Goal: Check status: Check status

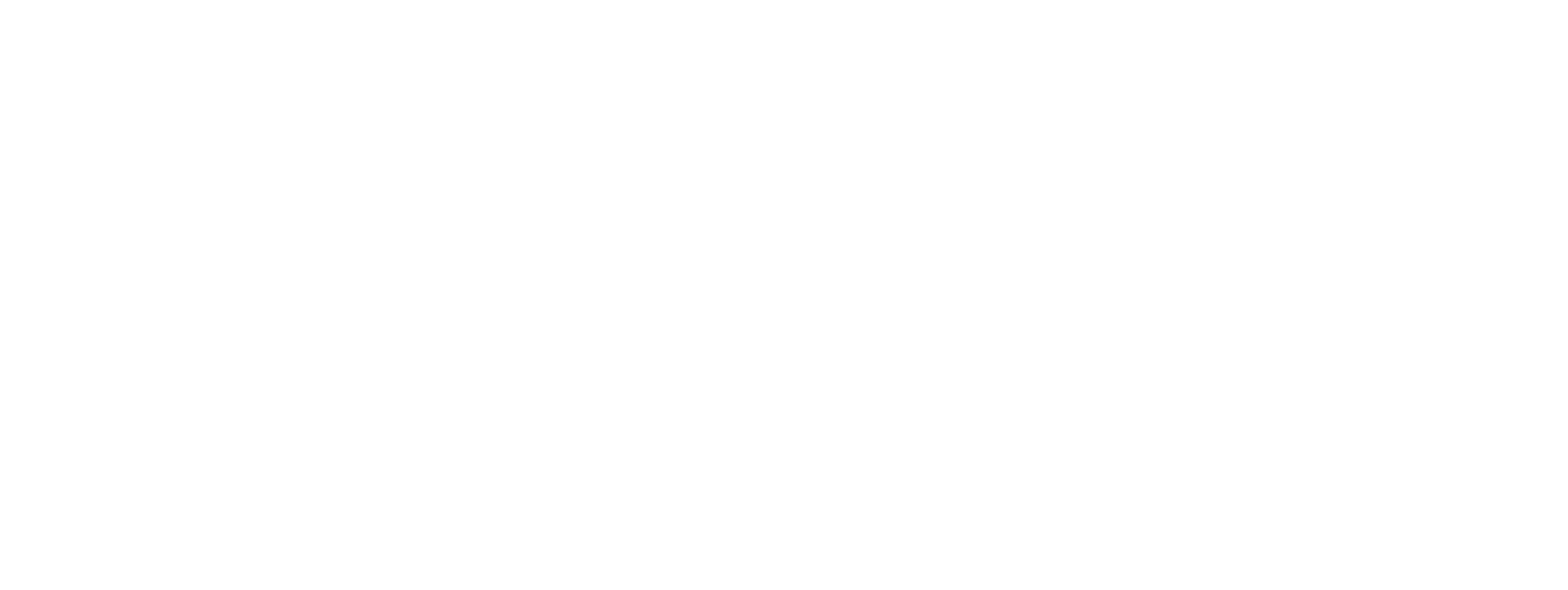
select select "2025"
select select "10"
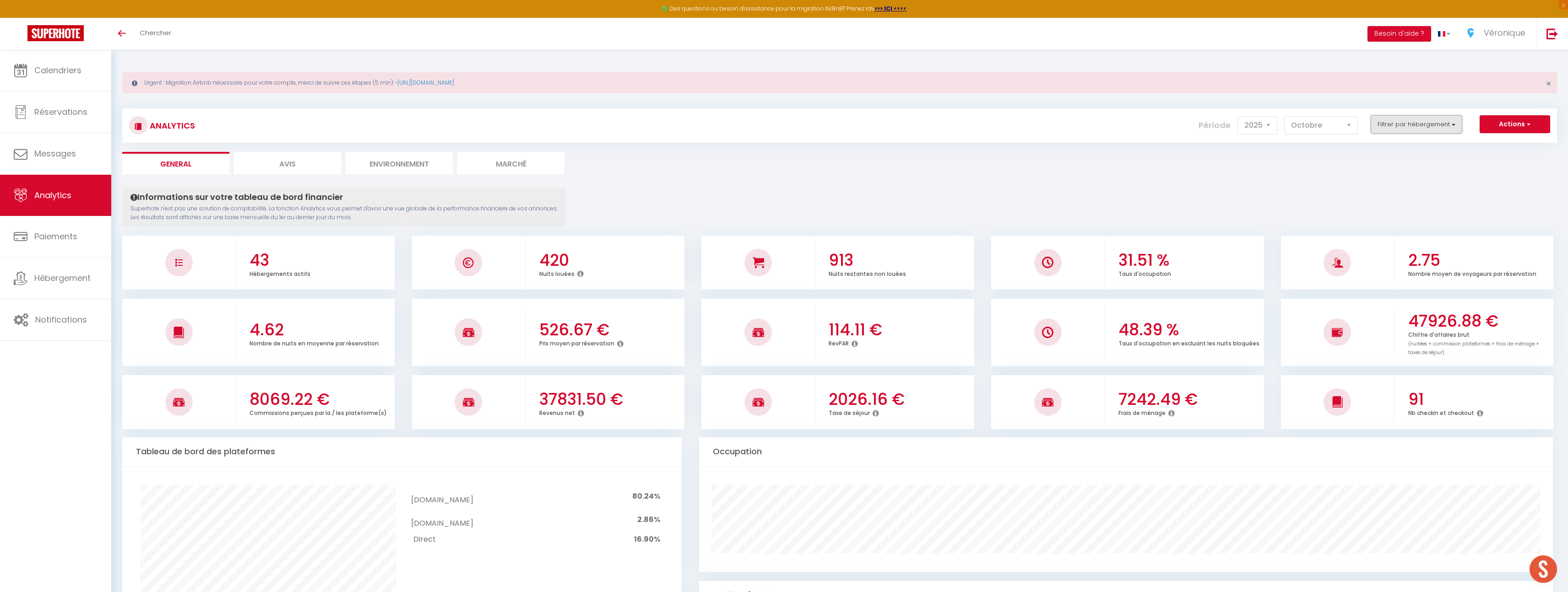
click at [1445, 119] on button "Filtrer par hébergement" at bounding box center [1416, 124] width 92 height 18
click at [1375, 147] on input "Tous" at bounding box center [1436, 147] width 133 height 9
checkbox input "true"
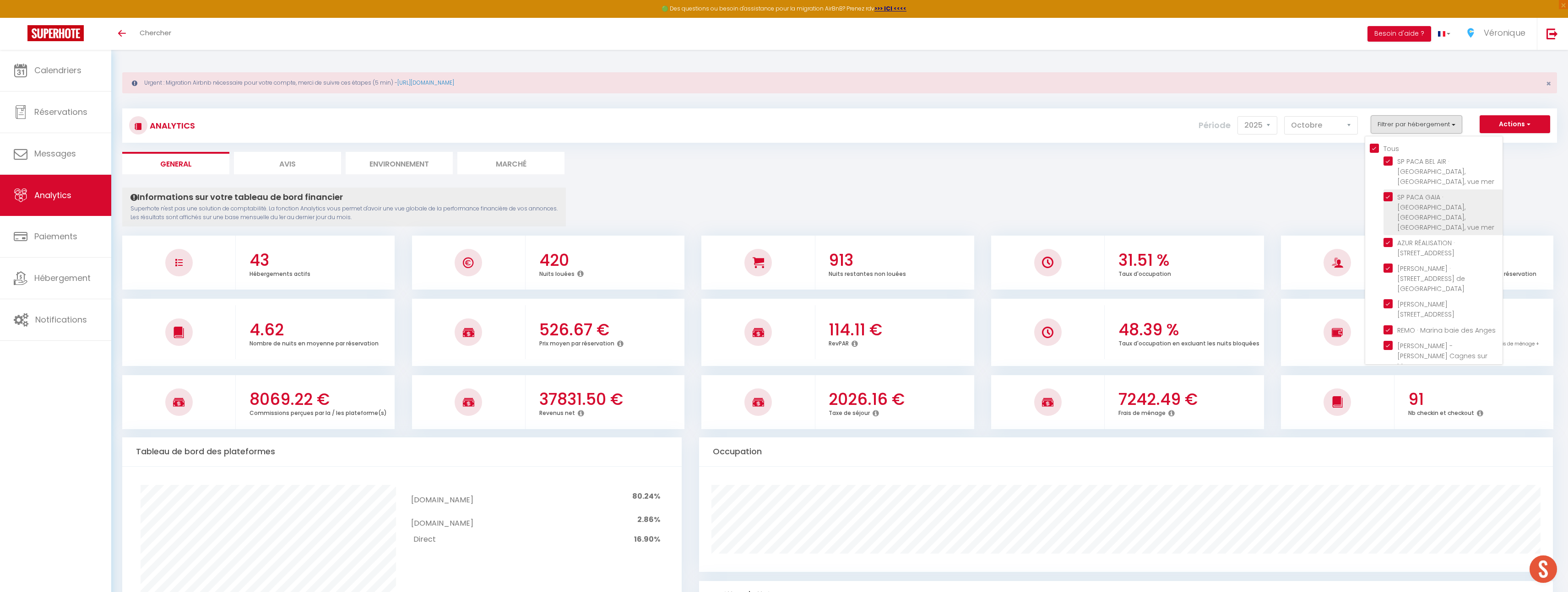
checkbox mer "true"
checkbox Laurent "true"
checkbox Verdun "true"
checkbox Lucioles "true"
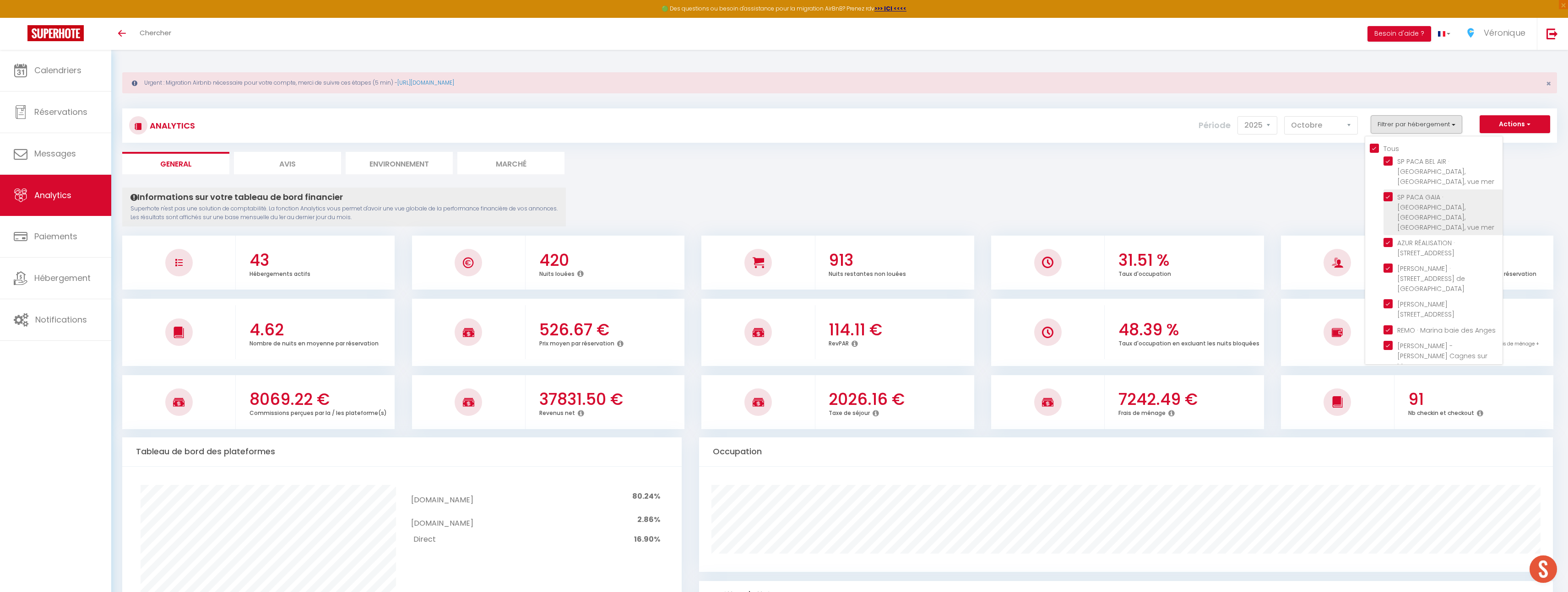
checkbox Anges "true"
checkbox Mer "true"
checkbox Cacciabue "true"
checkbox Vaugrenier "true"
checkbox Loup "true"
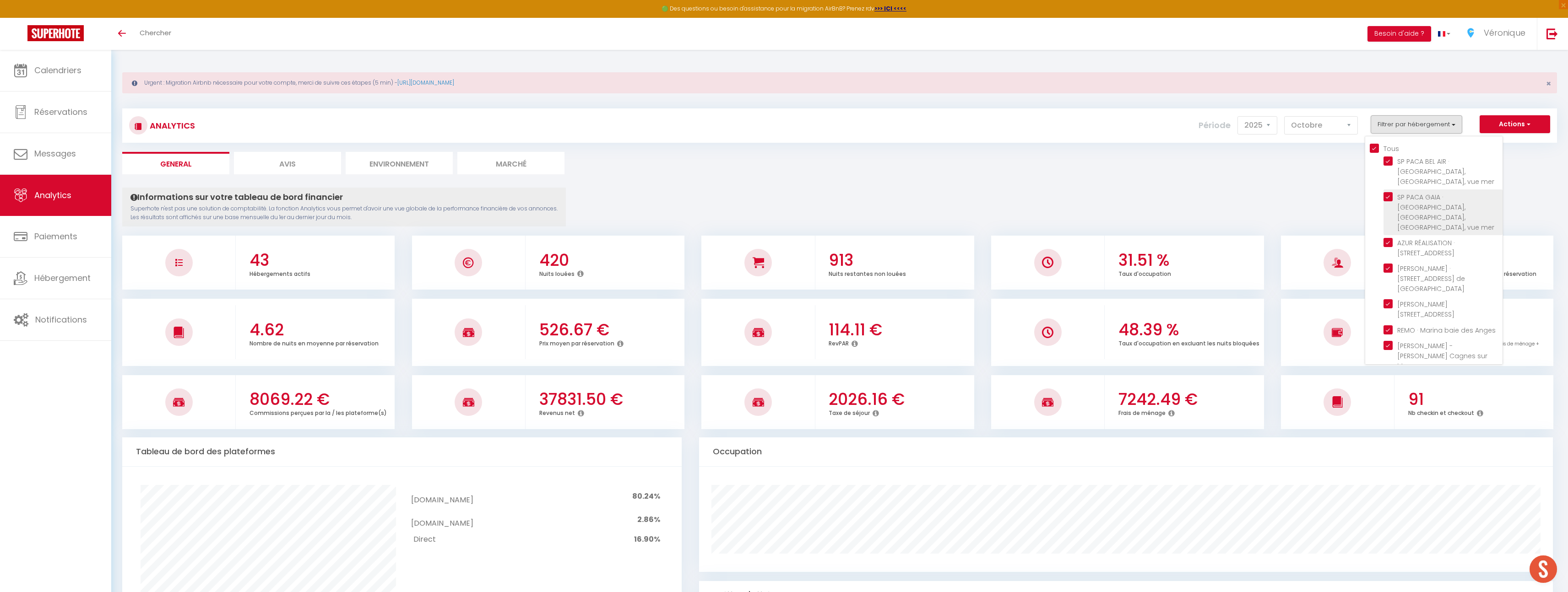
checkbox Mer "true"
checkbox Coquelicots "true"
checkbox Paez "true"
checkbox Nice "true"
checkbox Cousteau "true"
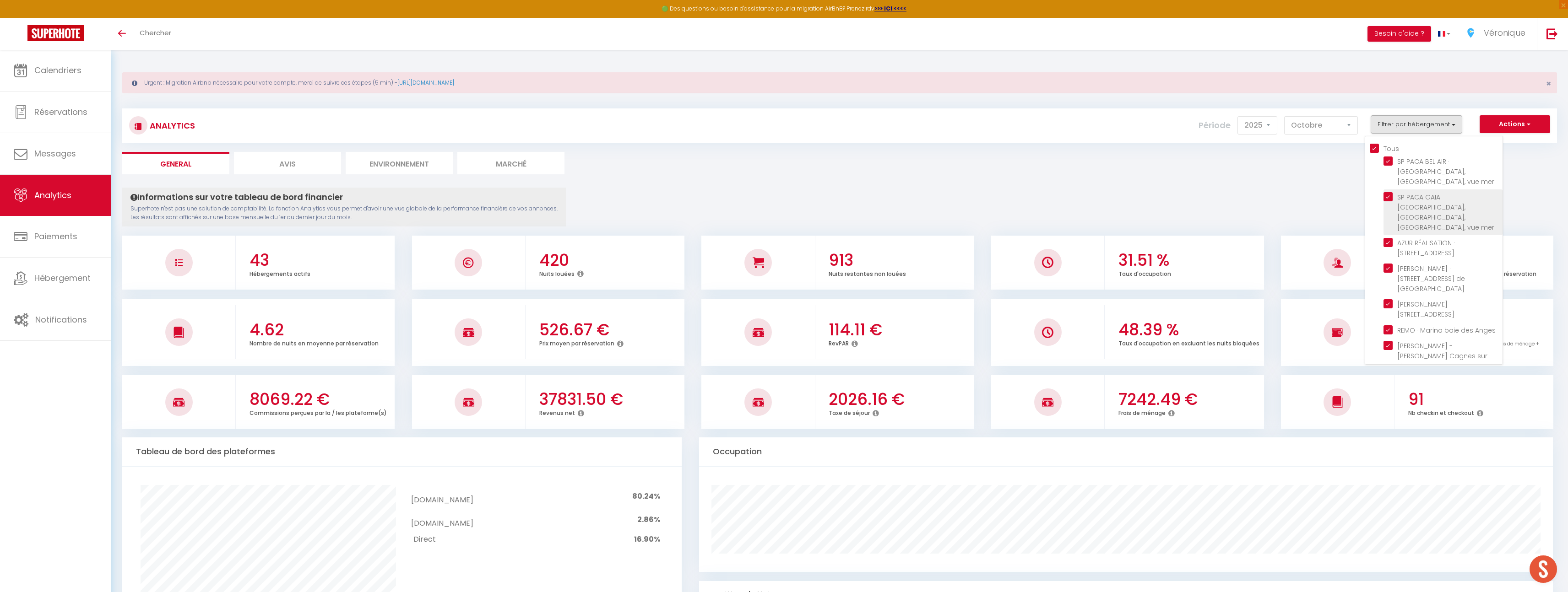
checkbox Plage "true"
checkbox plage "true"
checkbox Plans "true"
checkbox Guillaumont "true"
checkbox Vallauris "true"
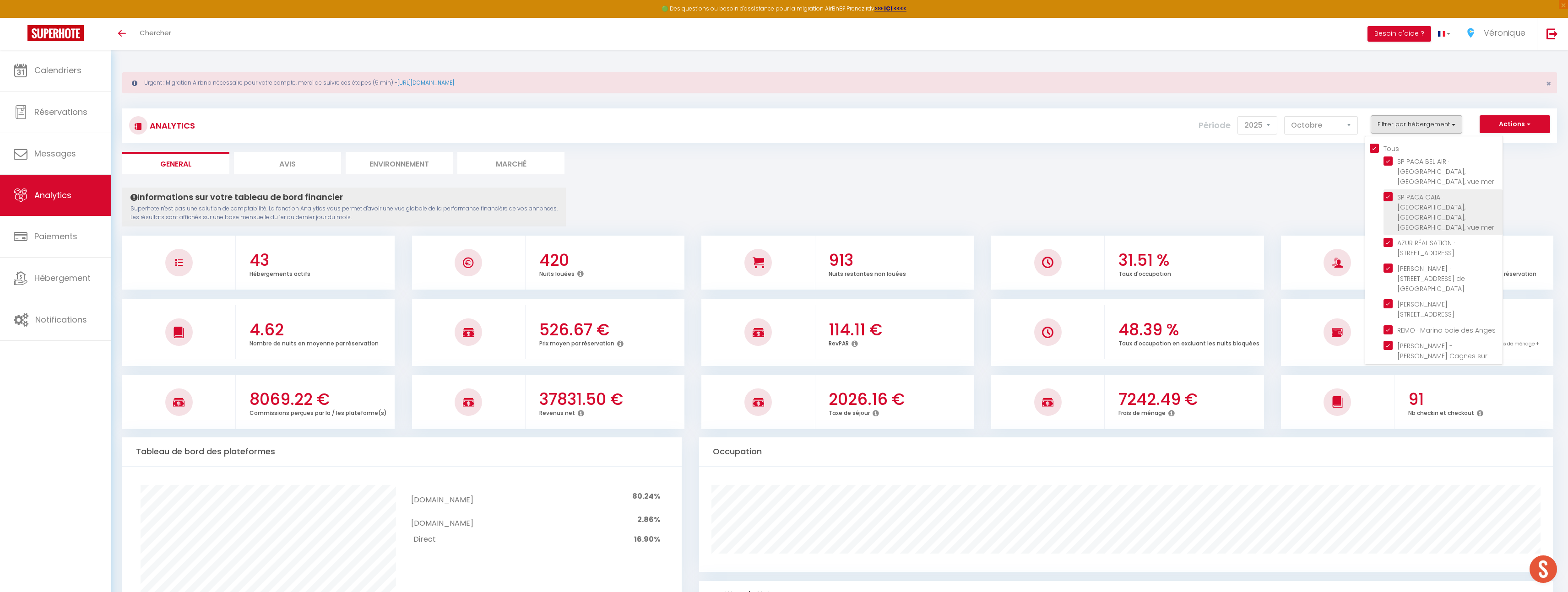
checkbox Antibes "true"
checkbox Cannes "true"
checkbox Mer "true"
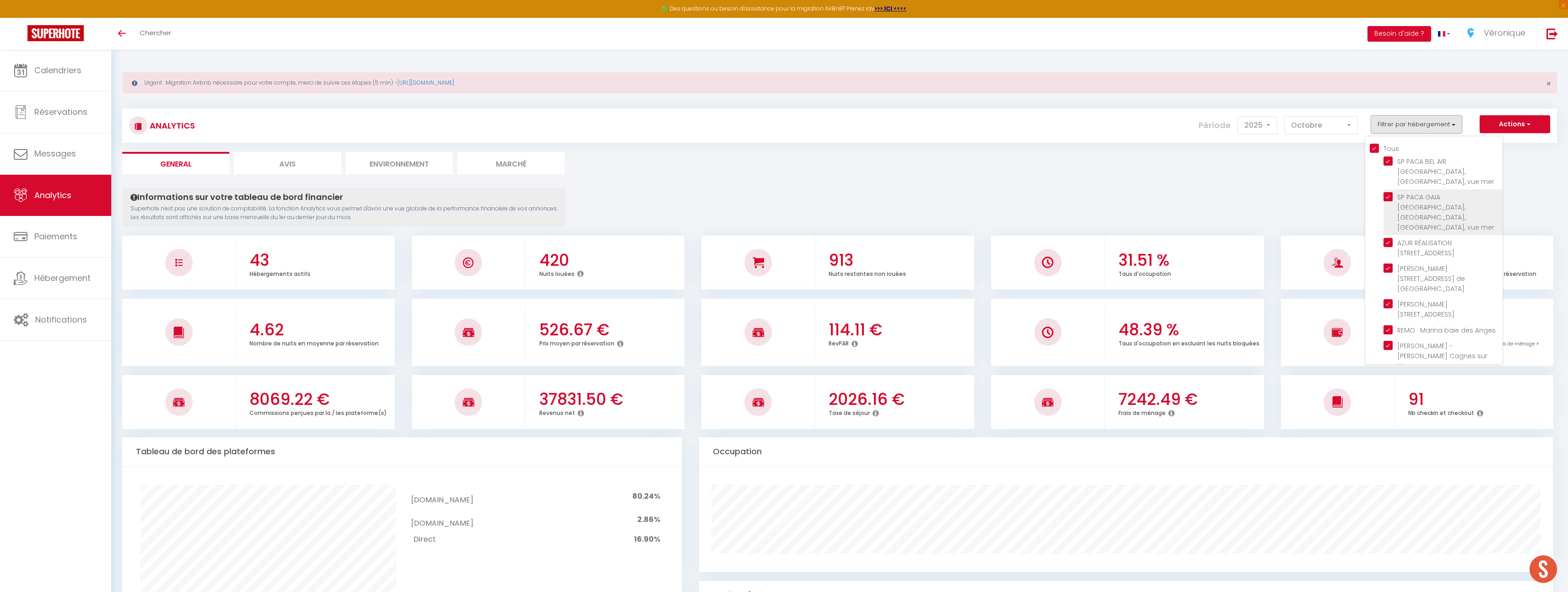
checkbox Mer "true"
checkbox Nice "true"
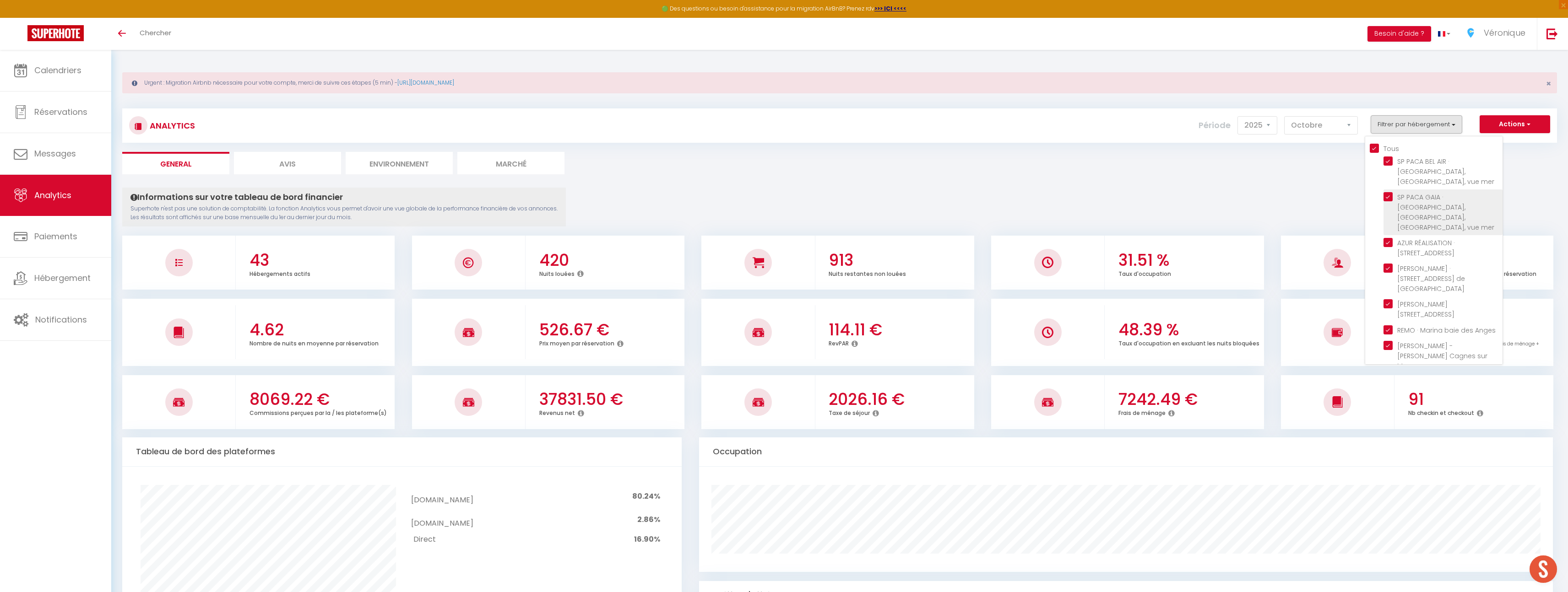
checkbox Var "true"
checkbox Mer "true"
checkbox Gilette "true"
checkbox Plans "true"
checkbox Bouquet "true"
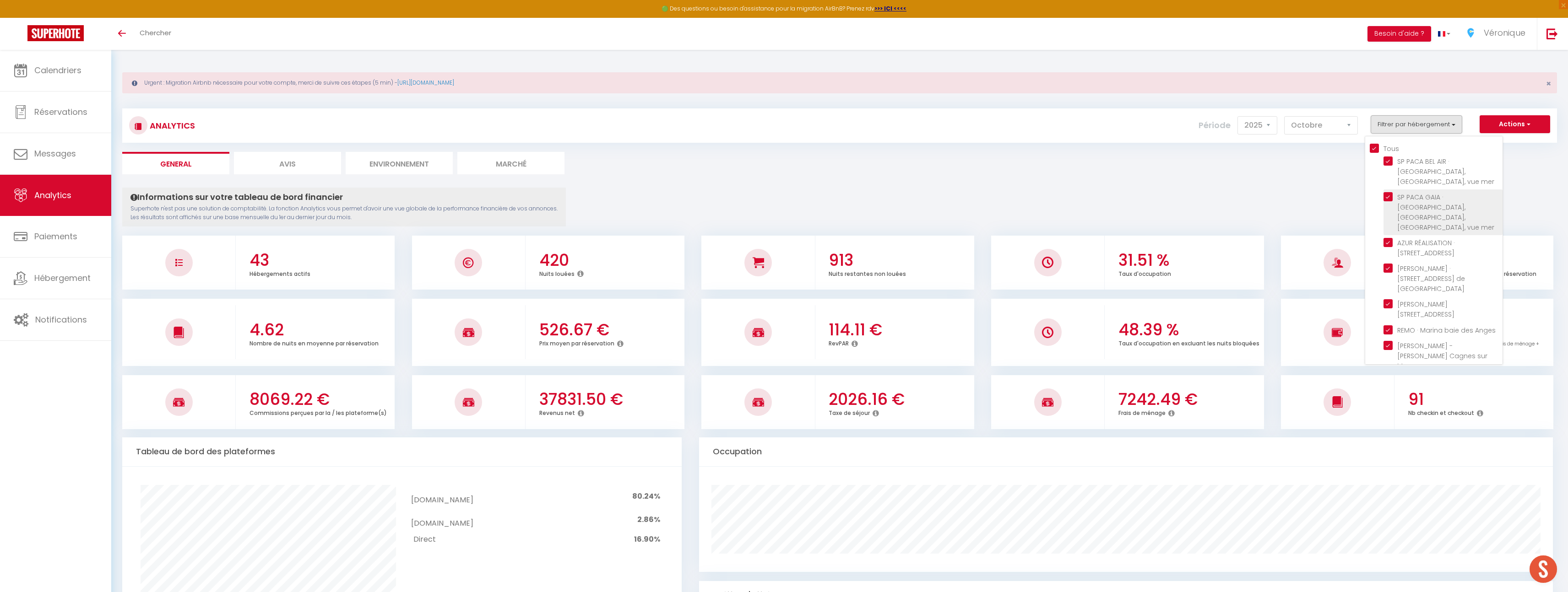
checkbox Mer "true"
checkbox Karr "true"
checkbox Valbonne "true"
checkbox 1944 "true"
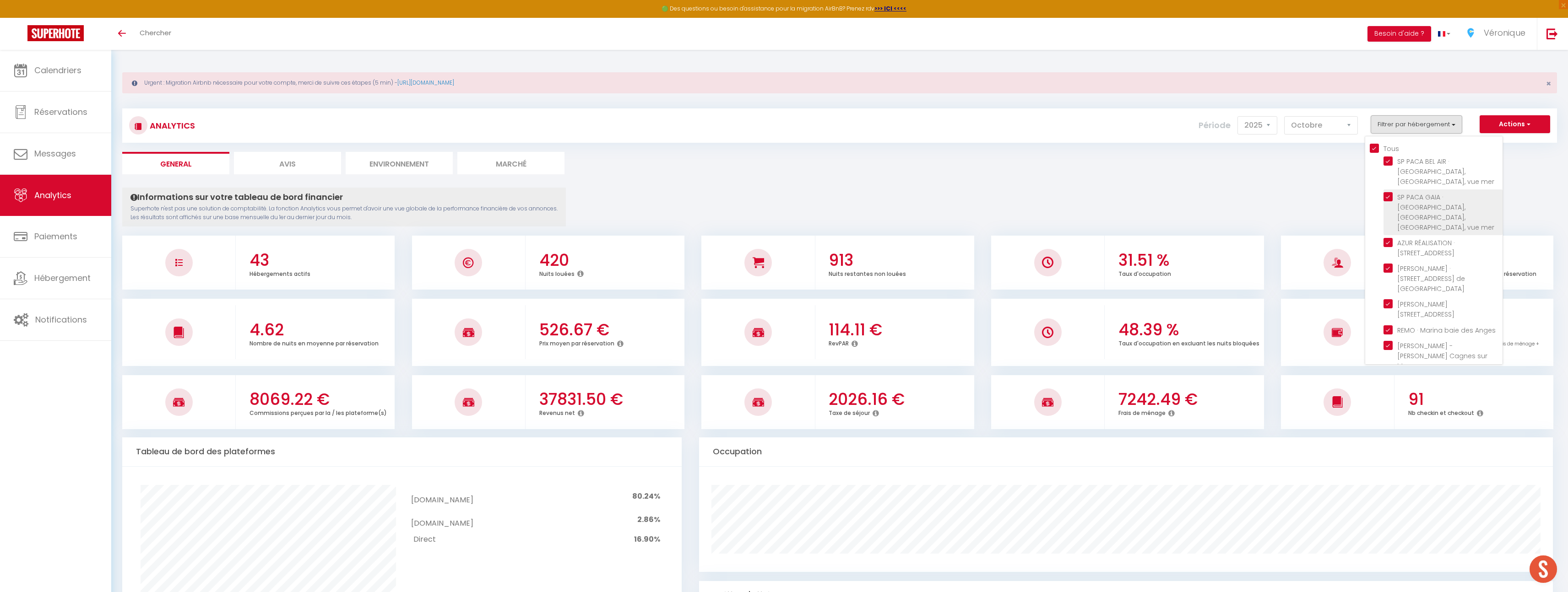
checkbox 1944 "true"
checkbox Rostagne "true"
checkbox Cireuil "true"
click at [1391, 333] on Paez "checkbox" at bounding box center [1443, 337] width 119 height 9
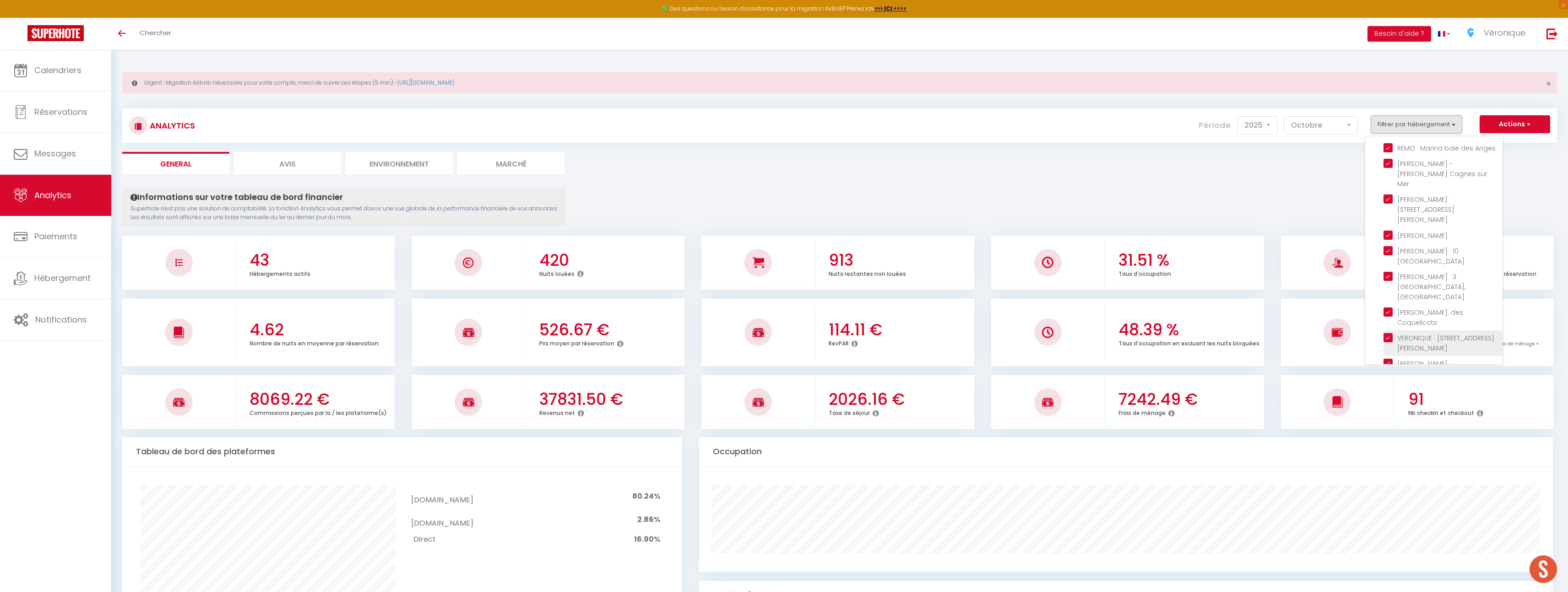
checkbox Paez "false"
checkbox input "false"
click at [1389, 324] on Plans "checkbox" at bounding box center [1443, 328] width 119 height 9
checkbox Plans "false"
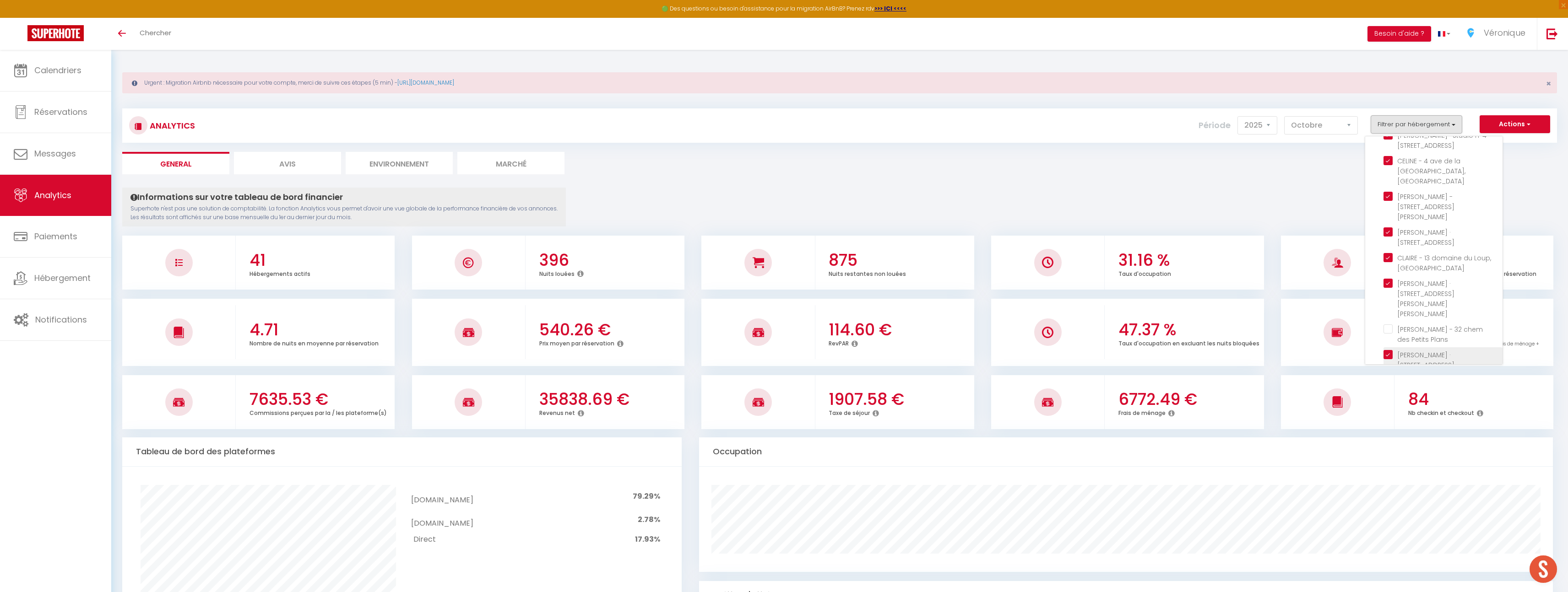
click at [1387, 350] on Bouquet "checkbox" at bounding box center [1443, 355] width 119 height 9
checkbox Bouquet "false"
click at [1389, 278] on Gilette "checkbox" at bounding box center [1443, 282] width 119 height 9
checkbox Gilette "false"
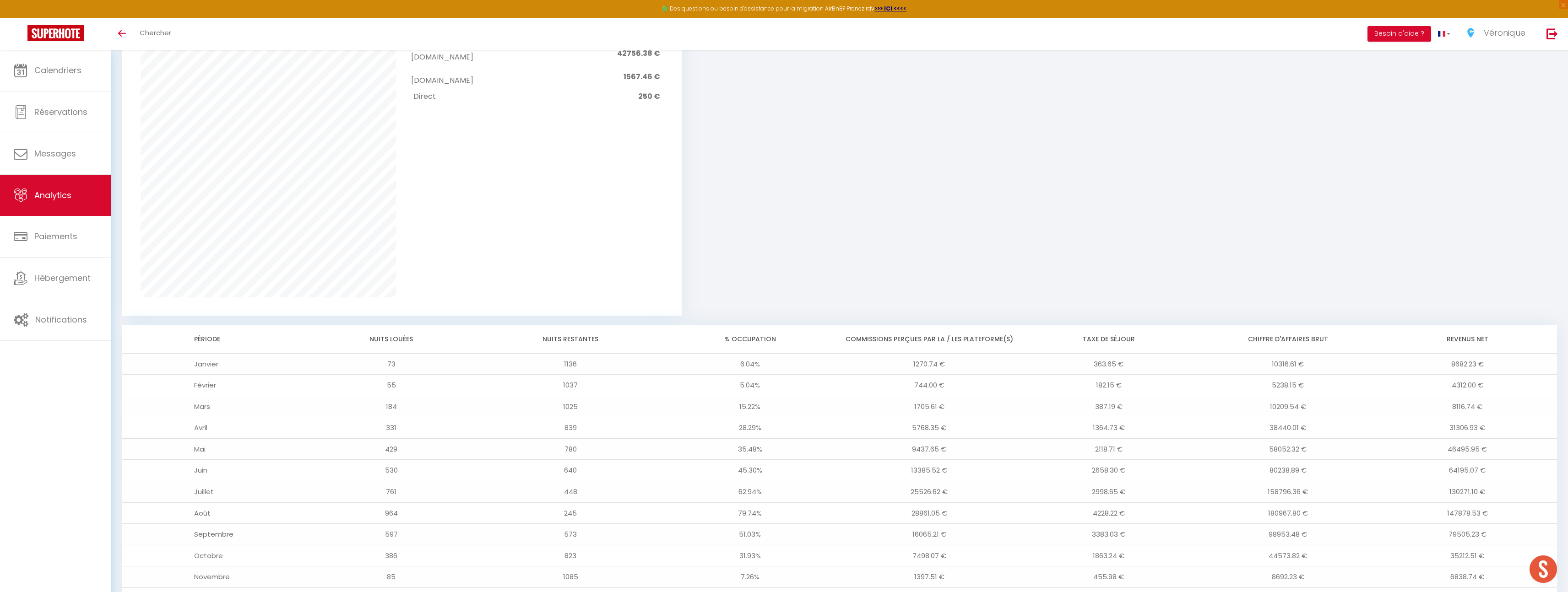
scroll to position [811, 0]
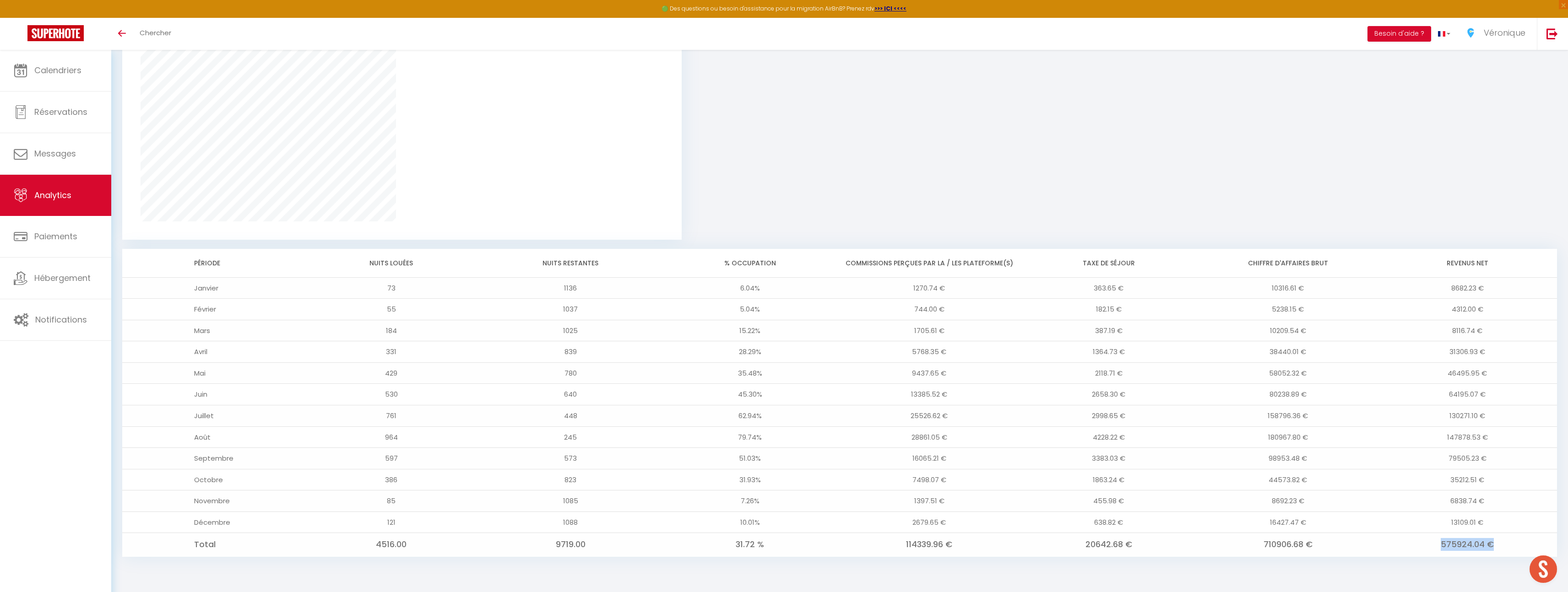
drag, startPoint x: 1459, startPoint y: 545, endPoint x: 1507, endPoint y: 533, distance: 49.5
click at [1511, 545] on td "575924.04 €" at bounding box center [1467, 545] width 179 height 24
